Goal: Task Accomplishment & Management: Complete application form

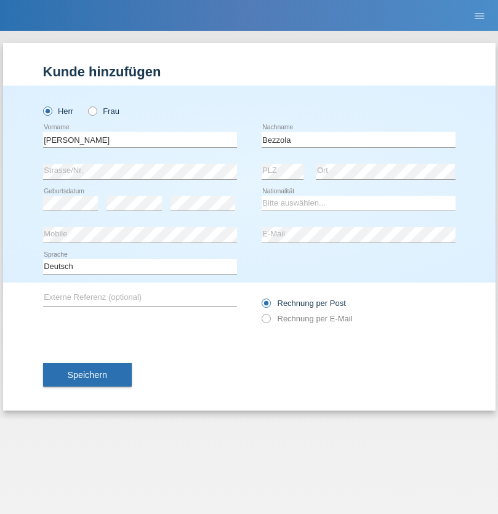
type input "Bezzola"
select select "CH"
radio input "true"
click at [140, 139] on input "text" at bounding box center [140, 139] width 194 height 15
type input "Laszlo Patrik"
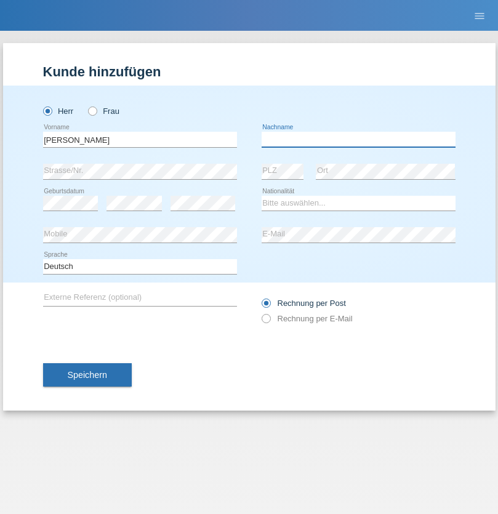
click at [358, 139] on input "text" at bounding box center [359, 139] width 194 height 15
type input "Serban"
select select "MG"
select select "C"
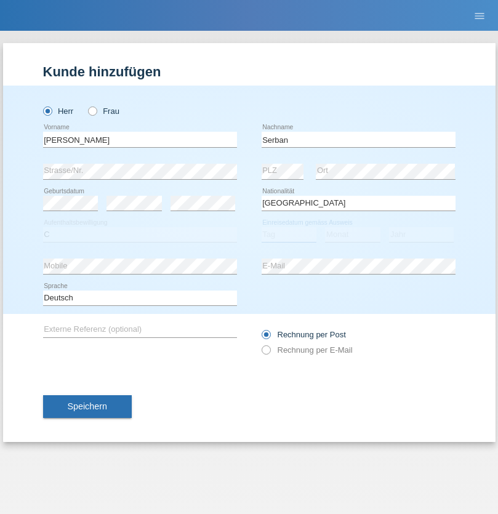
select select "22"
select select "06"
select select "2021"
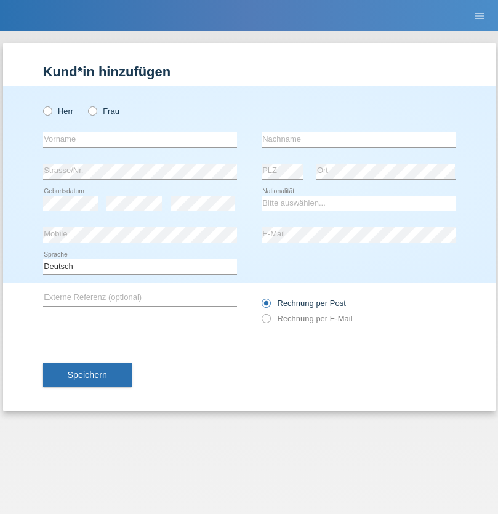
radio input "true"
click at [140, 139] on input "text" at bounding box center [140, 139] width 194 height 15
type input "Ponniah"
click at [358, 139] on input "text" at bounding box center [359, 139] width 194 height 15
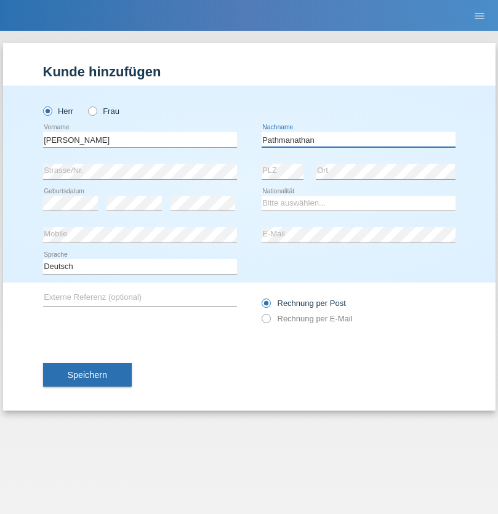
type input "Pathmanathan"
select select "LK"
select select "C"
select select "12"
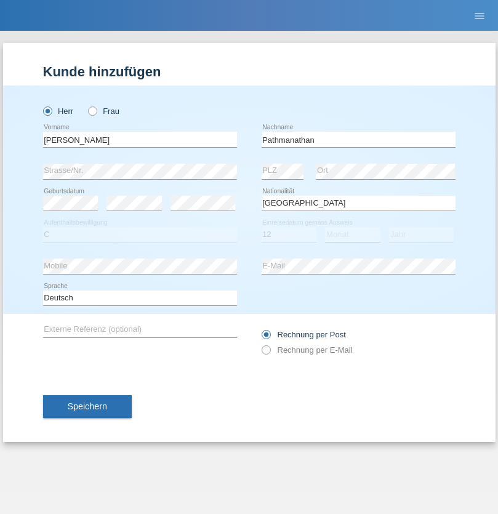
select select "07"
select select "2007"
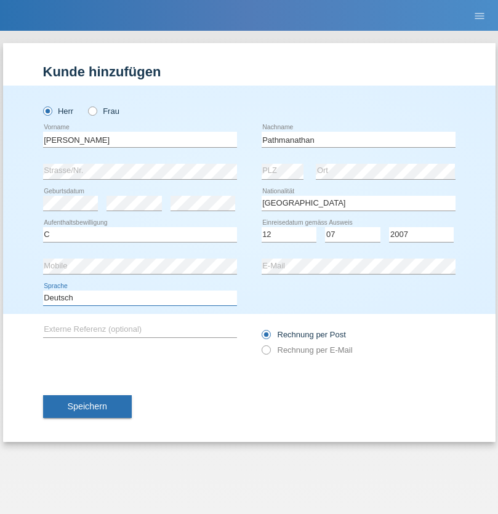
select select "en"
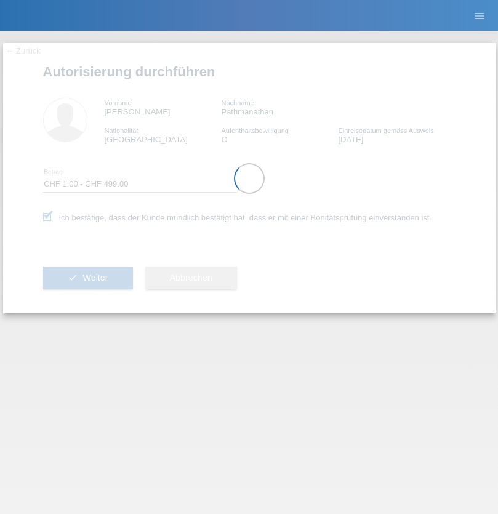
select select "1"
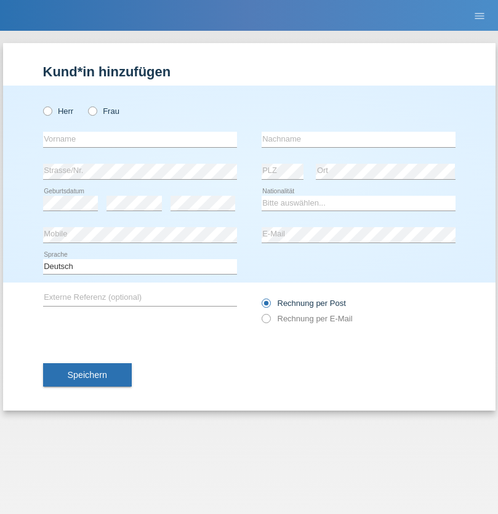
radio input "true"
click at [140, 139] on input "text" at bounding box center [140, 139] width 194 height 15
type input "Oliver"
click at [358, 139] on input "text" at bounding box center [359, 139] width 194 height 15
type input "Hager"
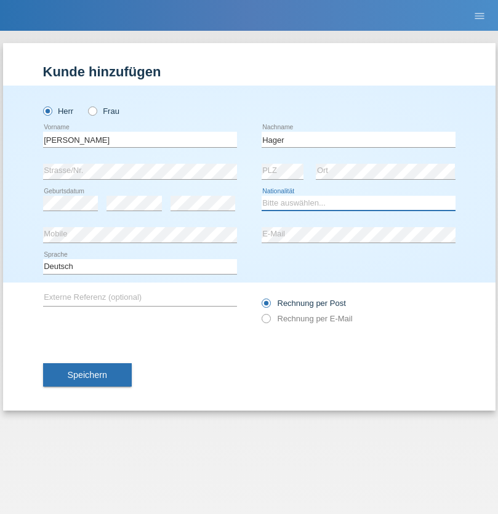
select select "CH"
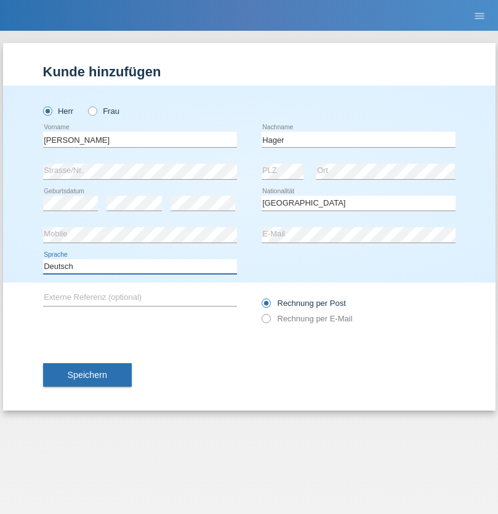
select select "en"
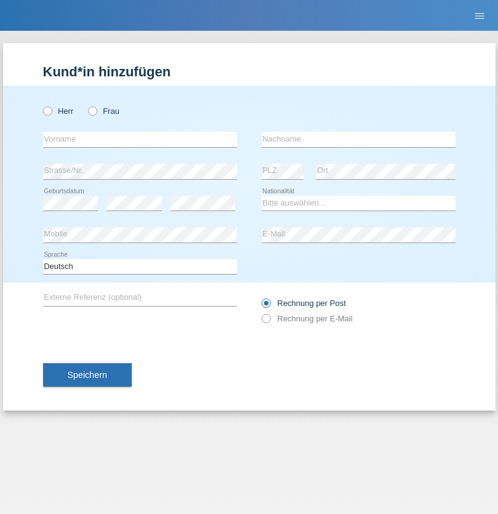
radio input "true"
click at [140, 139] on input "text" at bounding box center [140, 139] width 194 height 15
type input "[PERSON_NAME]"
click at [358, 139] on input "text" at bounding box center [359, 139] width 194 height 15
type input "Baloh"
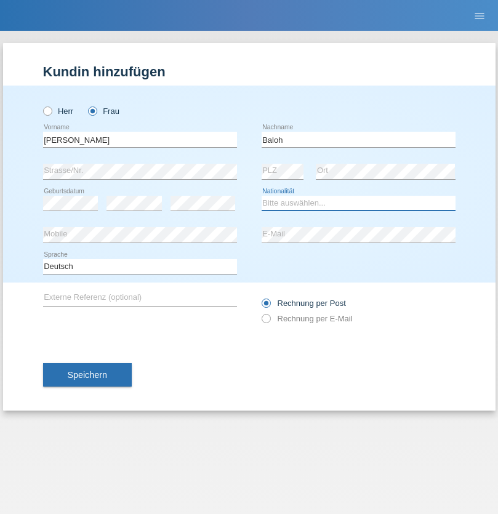
select select "UA"
select select "C"
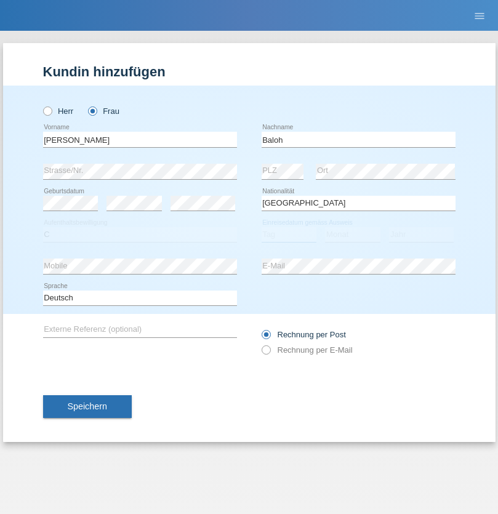
select select "09"
select select "05"
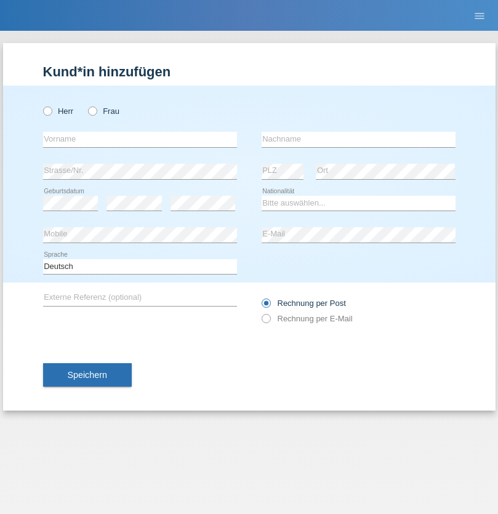
radio input "true"
click at [140, 139] on input "text" at bounding box center [140, 139] width 194 height 15
type input "[PERSON_NAME]"
click at [358, 139] on input "text" at bounding box center [359, 139] width 194 height 15
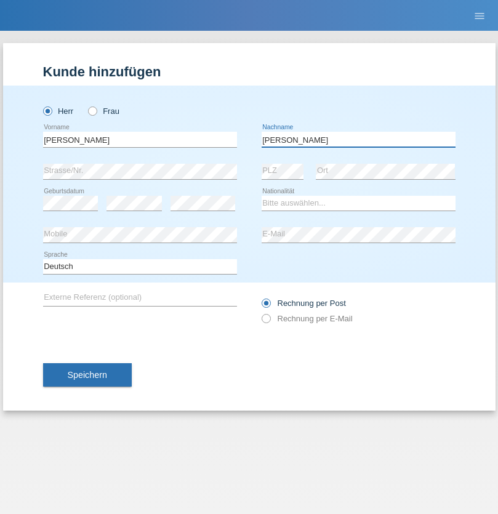
type input "[PERSON_NAME]"
select select "ES"
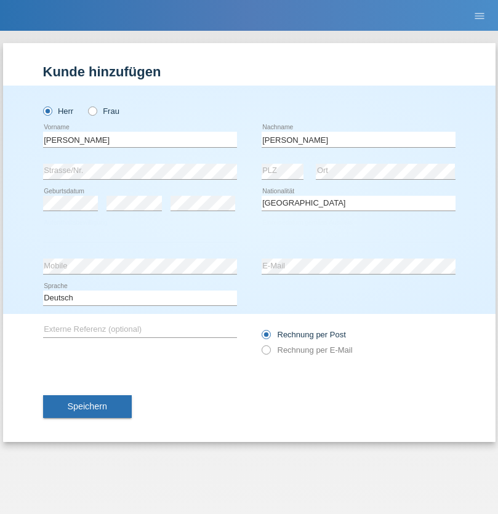
select select "C"
select select "21"
select select "10"
select select "2020"
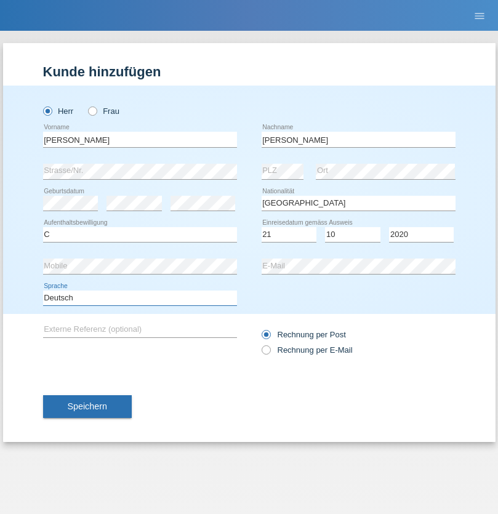
select select "en"
